Goal: Navigation & Orientation: Find specific page/section

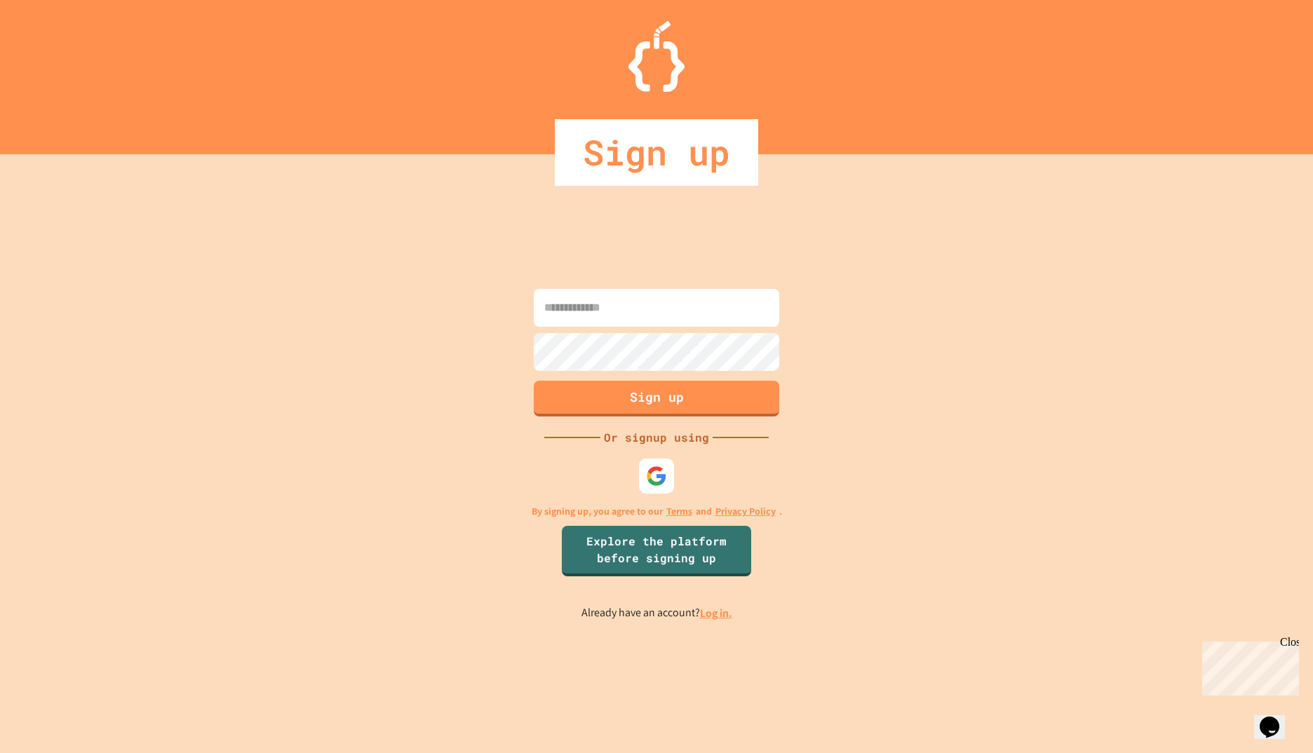
click at [714, 614] on link "Log in." at bounding box center [716, 613] width 32 height 15
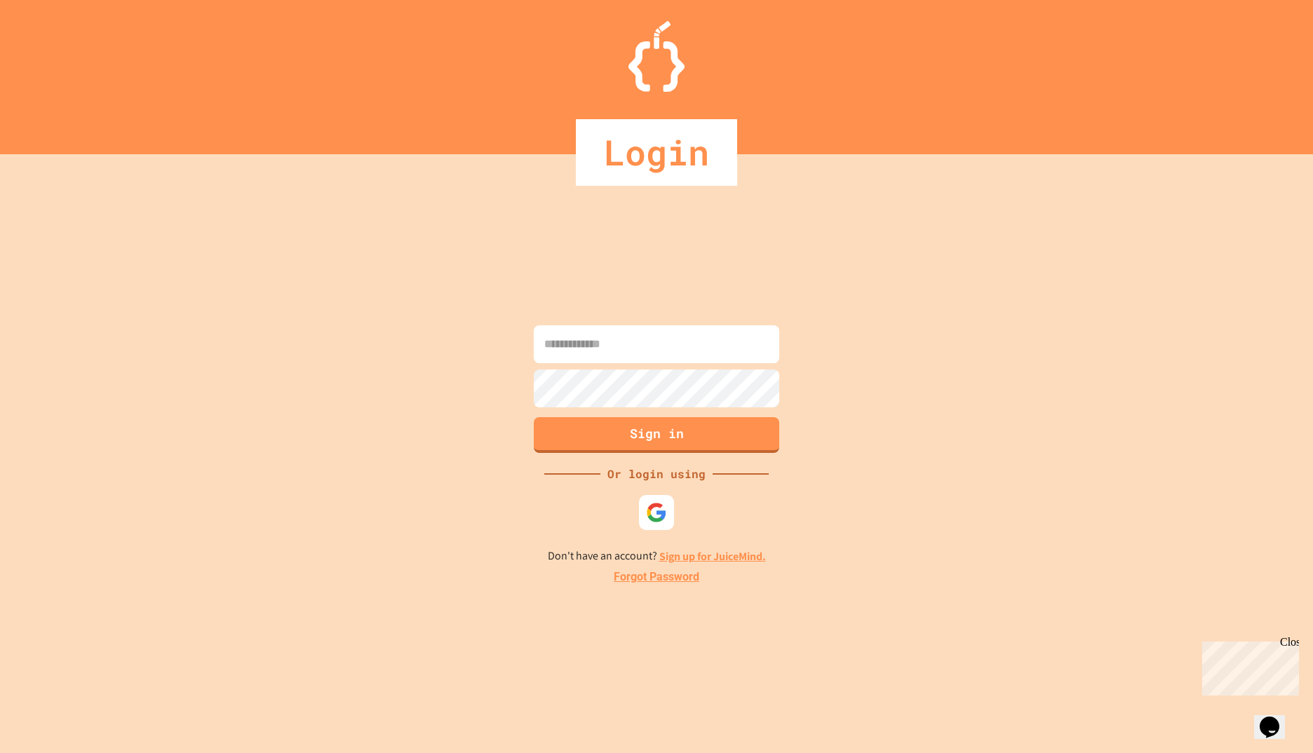
click at [653, 338] on input at bounding box center [656, 344] width 245 height 38
type input "**********"
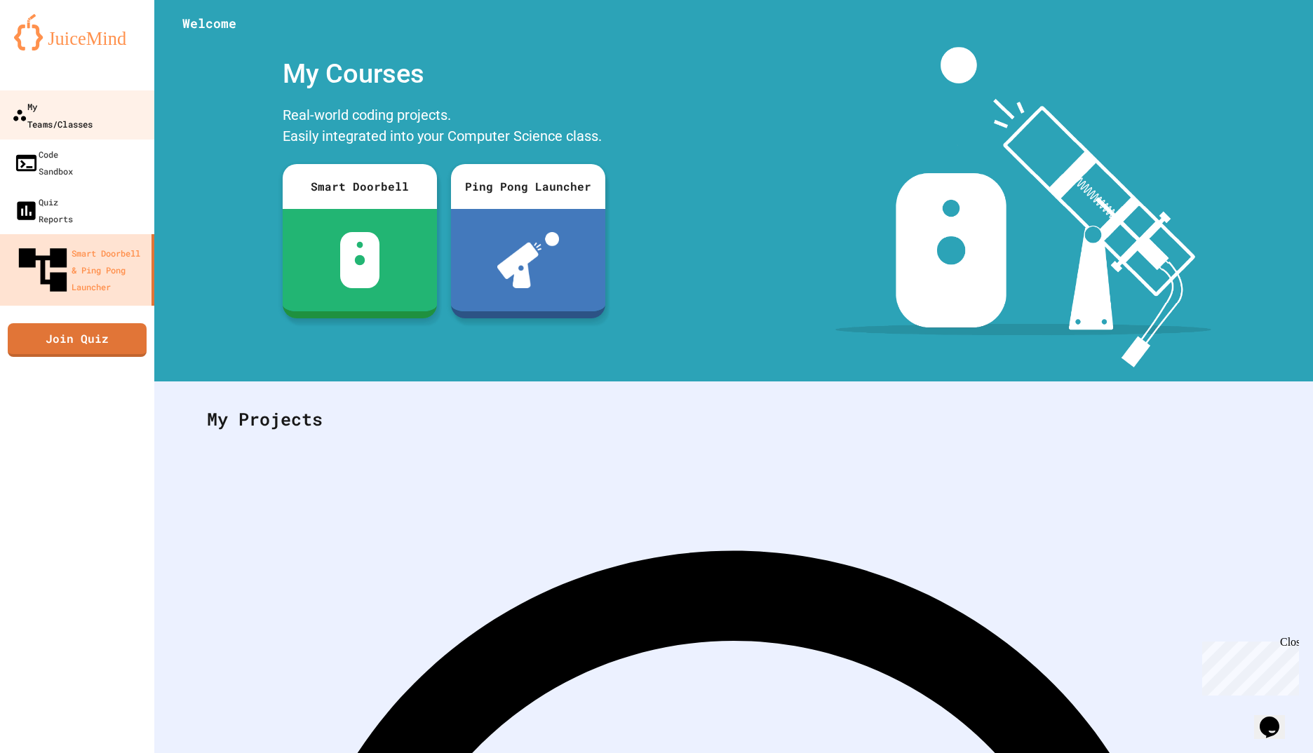
click at [46, 107] on div "My Teams/Classes" at bounding box center [52, 114] width 81 height 34
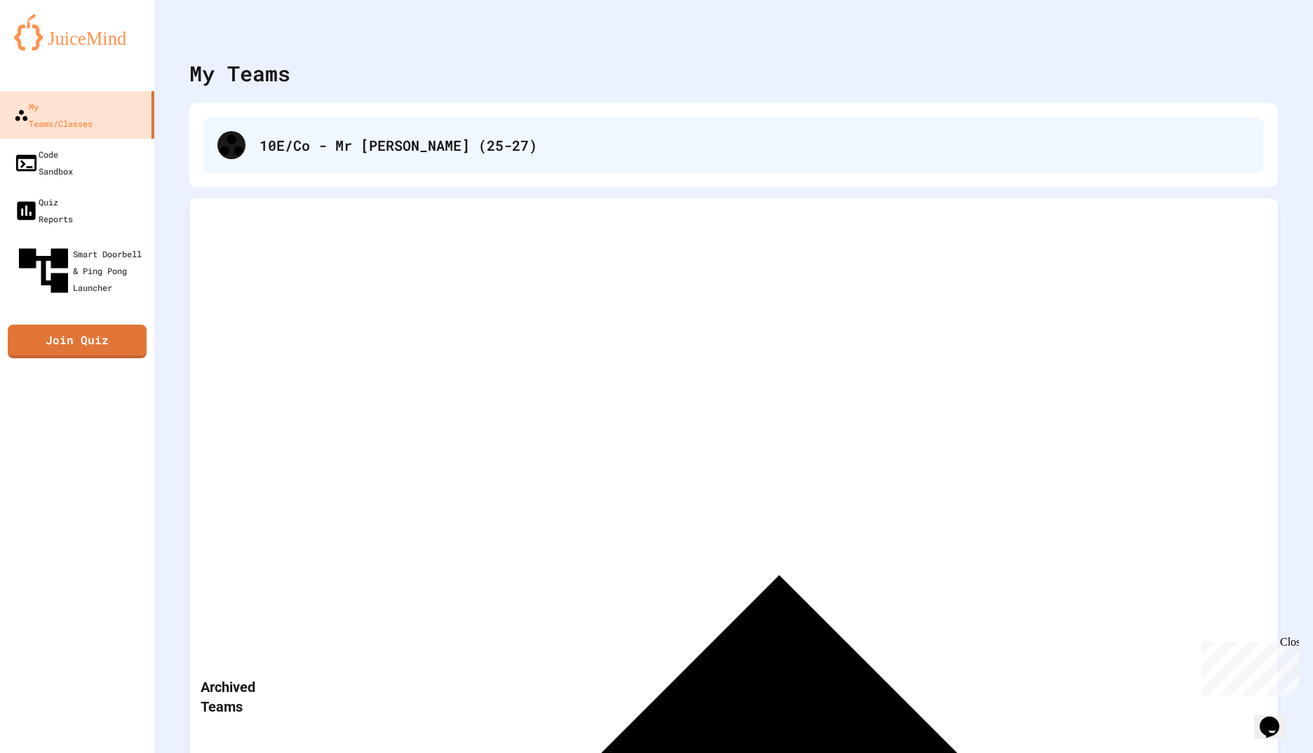
click at [405, 149] on div "10E/Co - Mr [PERSON_NAME] (25-27)" at bounding box center [754, 145] width 990 height 21
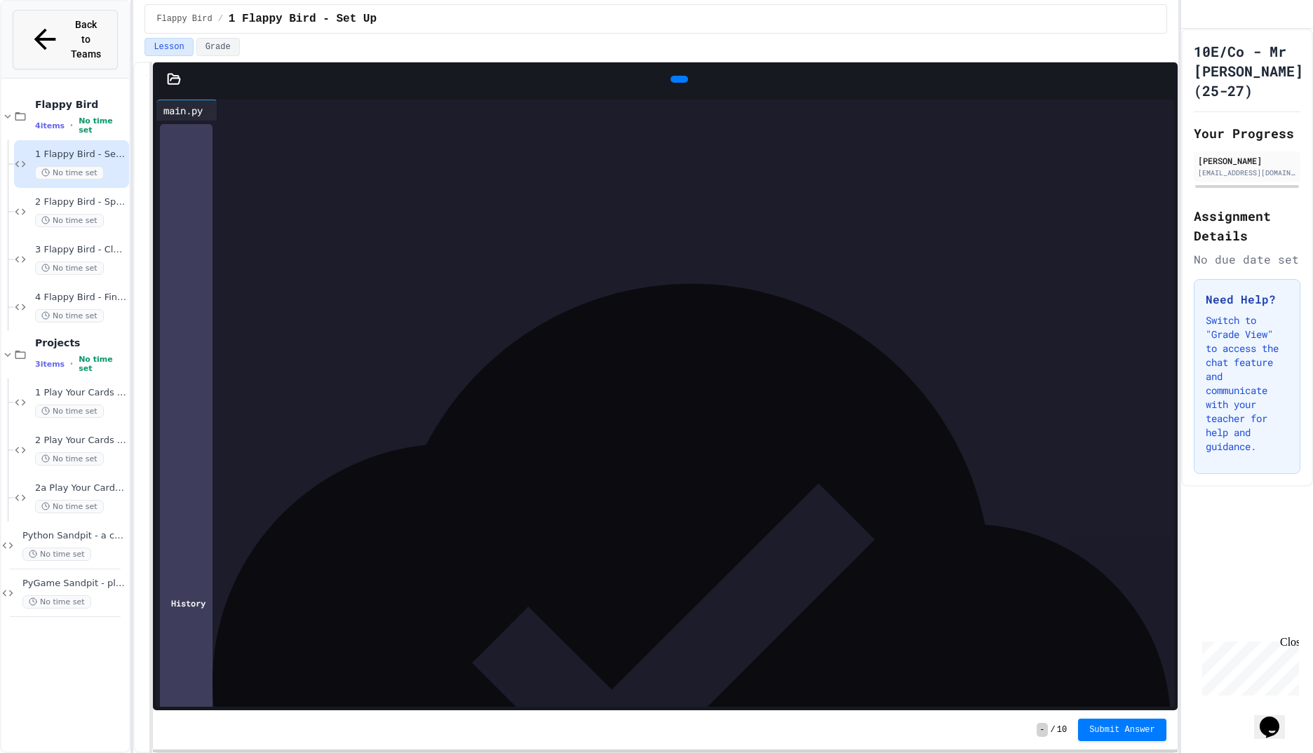
click at [41, 41] on div "Back to Teams" at bounding box center [66, 40] width 74 height 44
